Goal: Download file/media

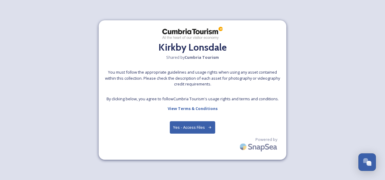
click at [187, 126] on button "Yes - Access Files" at bounding box center [192, 127] width 45 height 12
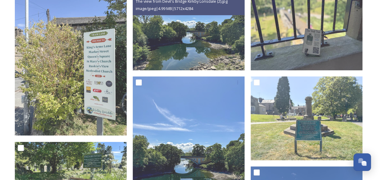
scroll to position [96, 0]
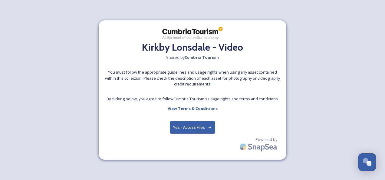
click at [200, 128] on button "Yes - Access Files" at bounding box center [192, 127] width 45 height 12
